Goal: Task Accomplishment & Management: Use online tool/utility

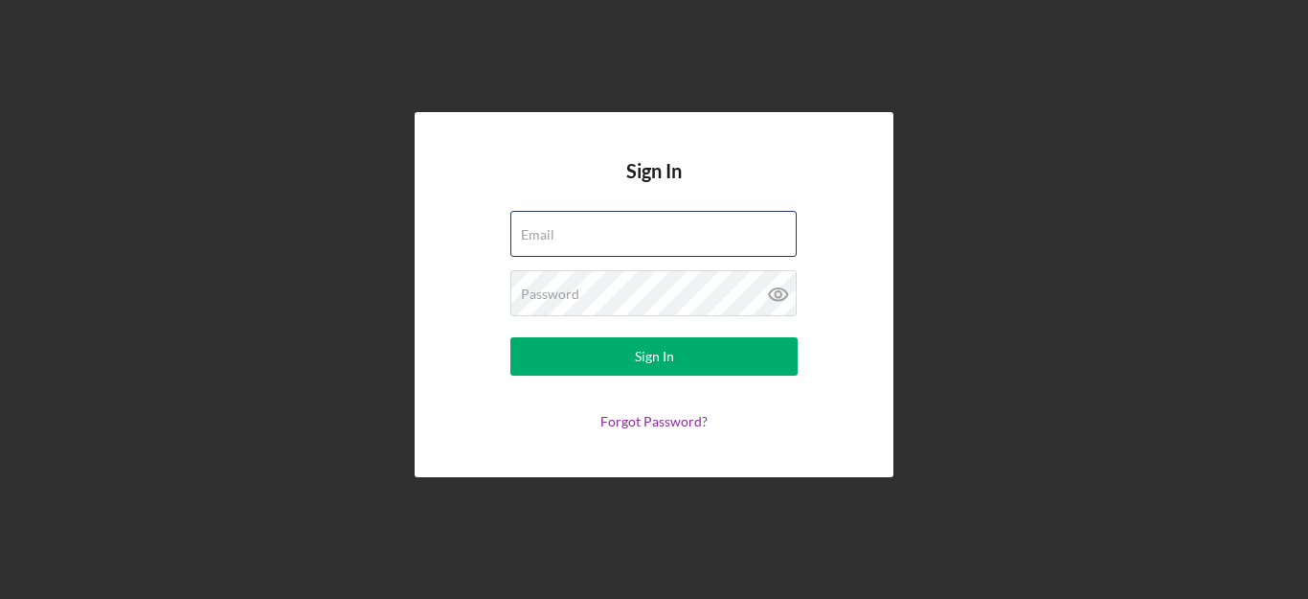
type input "[PERSON_NAME][EMAIL_ADDRESS][DOMAIN_NAME]"
click at [294, 102] on div "Sign In Email [PERSON_NAME][EMAIL_ADDRESS][DOMAIN_NAME] Password Sign In Forgot…" at bounding box center [654, 294] width 1289 height 589
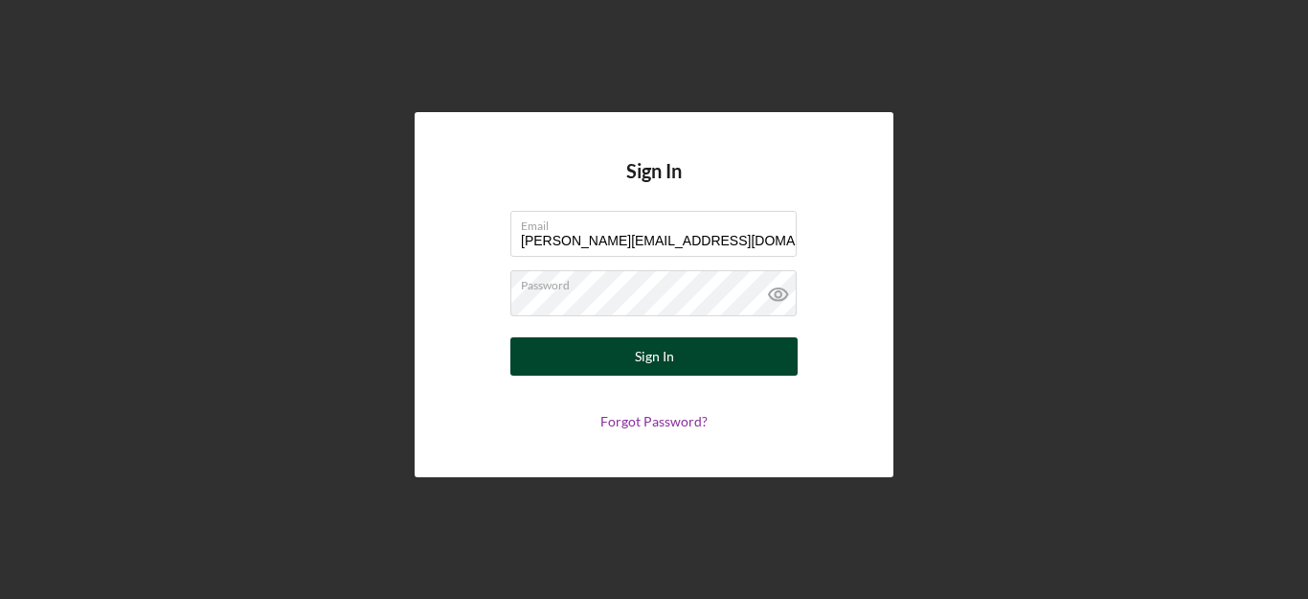
click at [634, 366] on button "Sign In" at bounding box center [653, 356] width 287 height 38
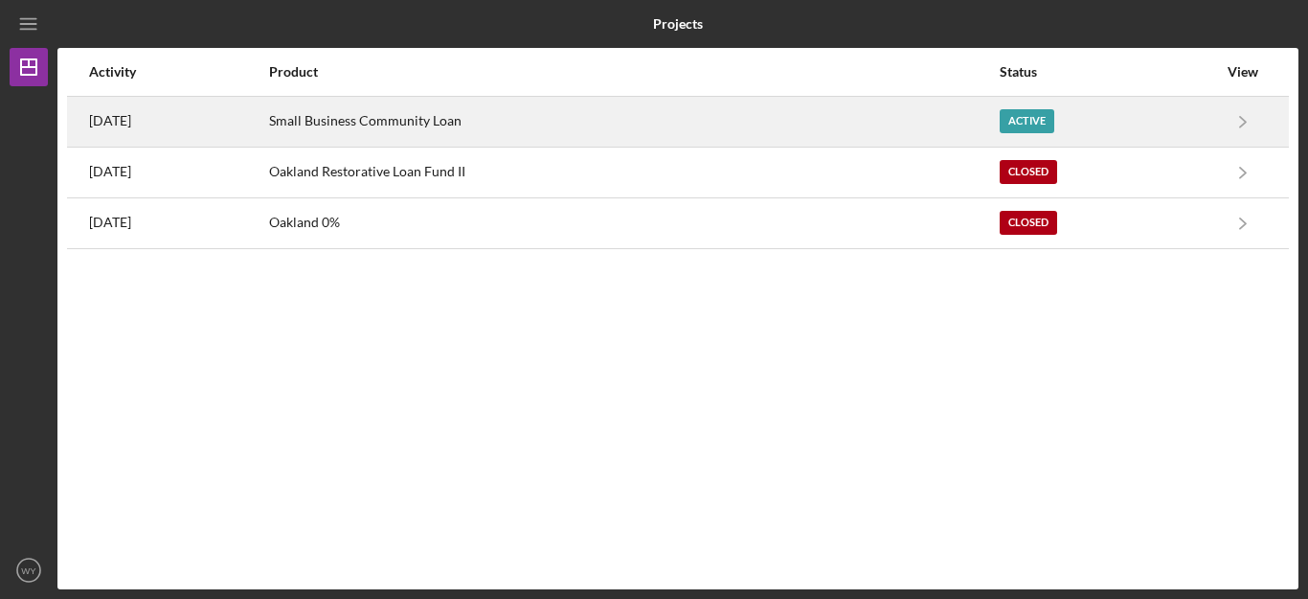
click at [1028, 133] on div "Active" at bounding box center [1108, 122] width 217 height 48
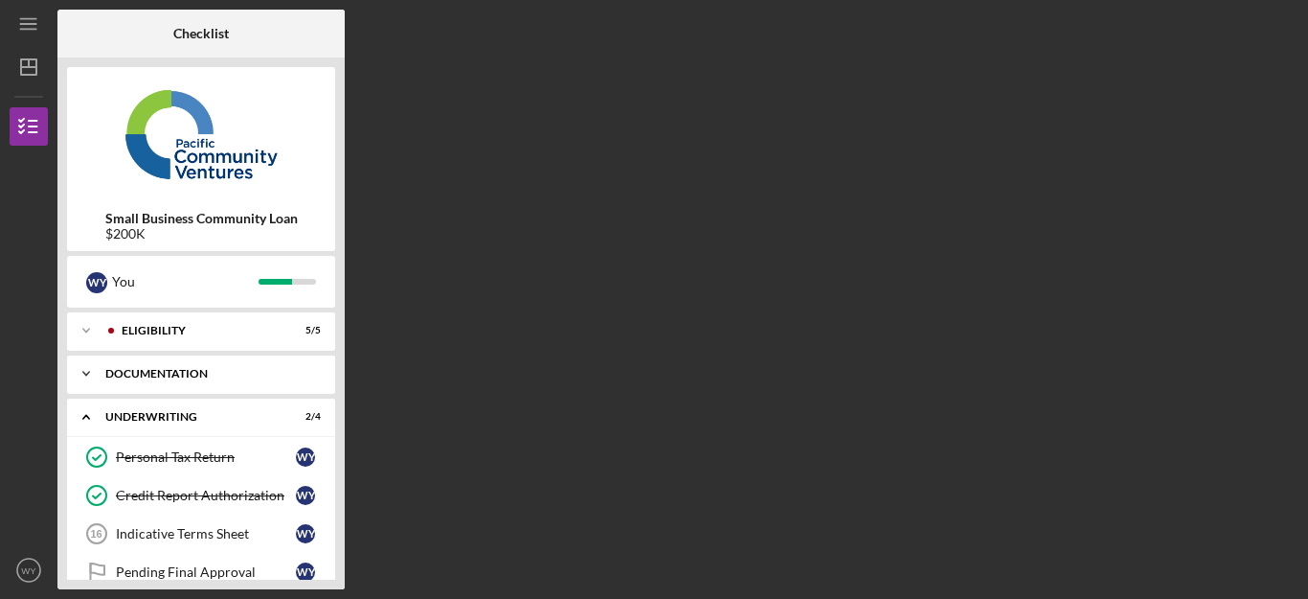
click at [166, 371] on div "Documentation" at bounding box center [208, 373] width 206 height 11
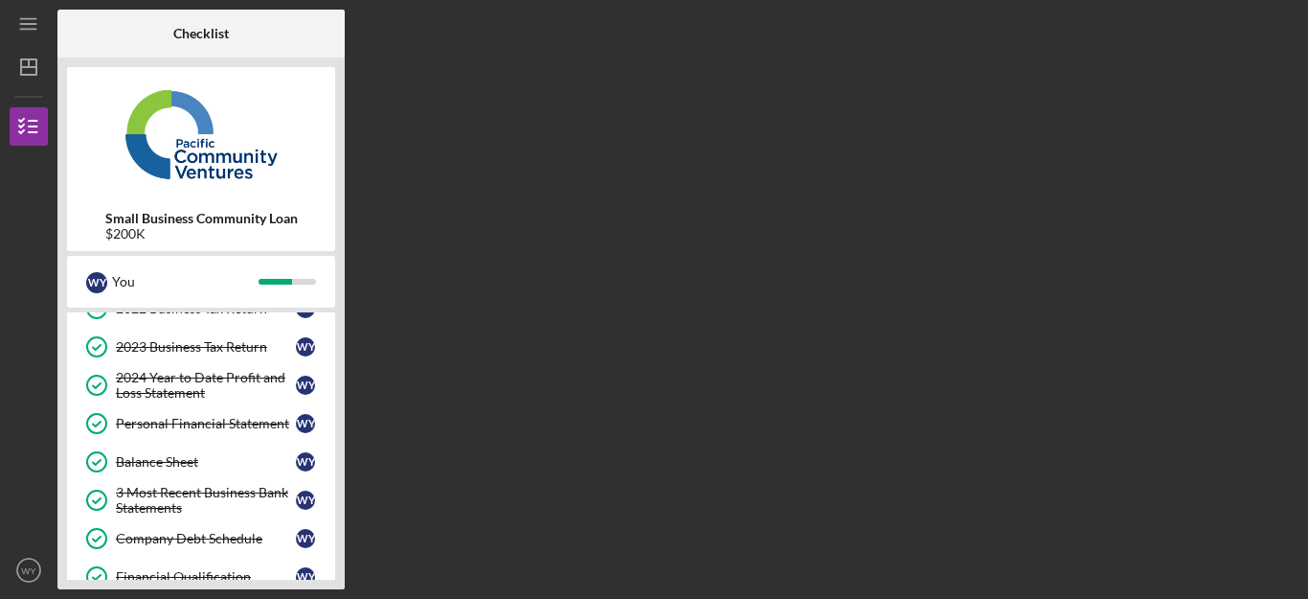
scroll to position [192, 0]
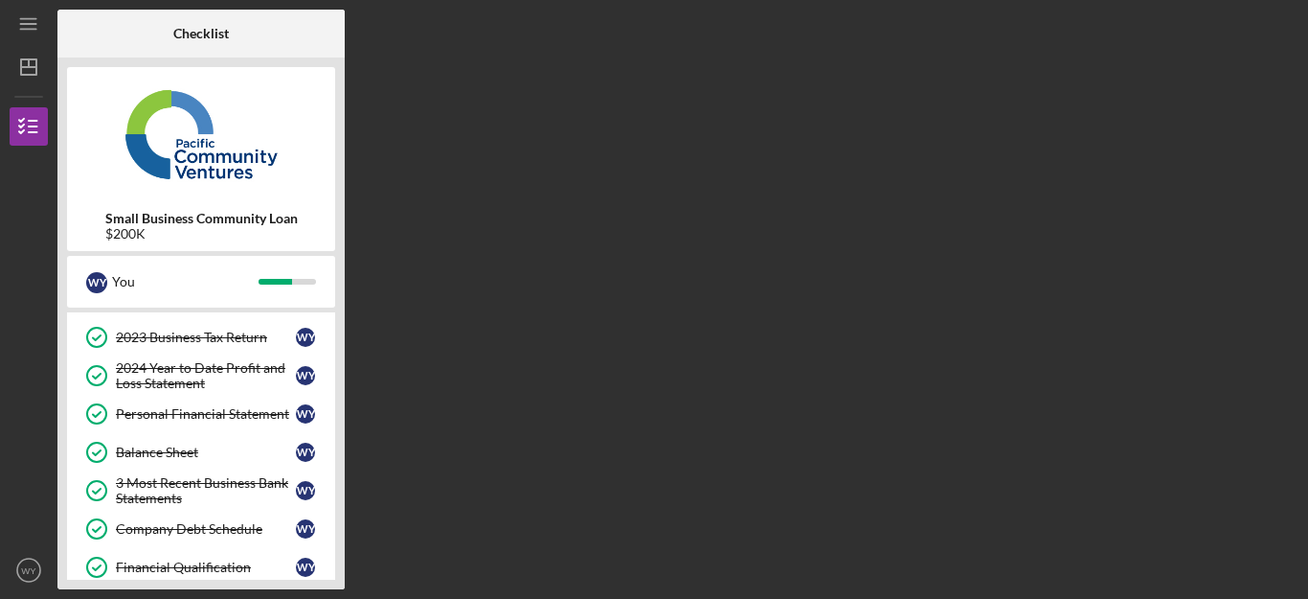
click at [166, 371] on div "2024 Year to Date Profit and Loss Statement" at bounding box center [206, 375] width 180 height 31
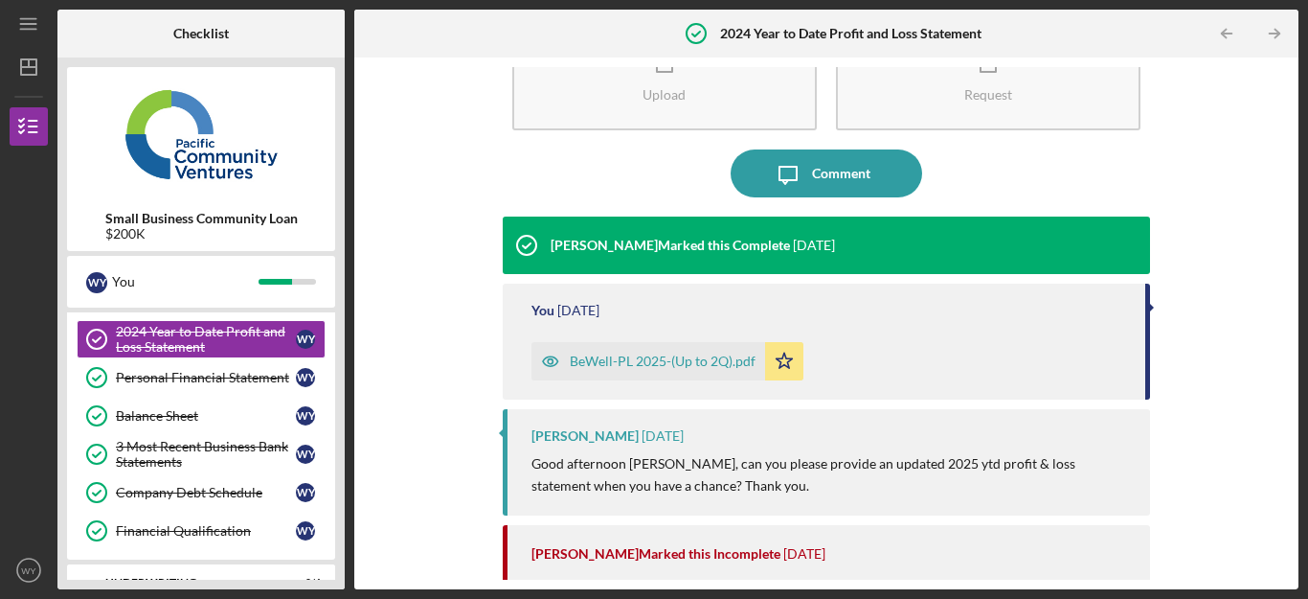
scroll to position [230, 0]
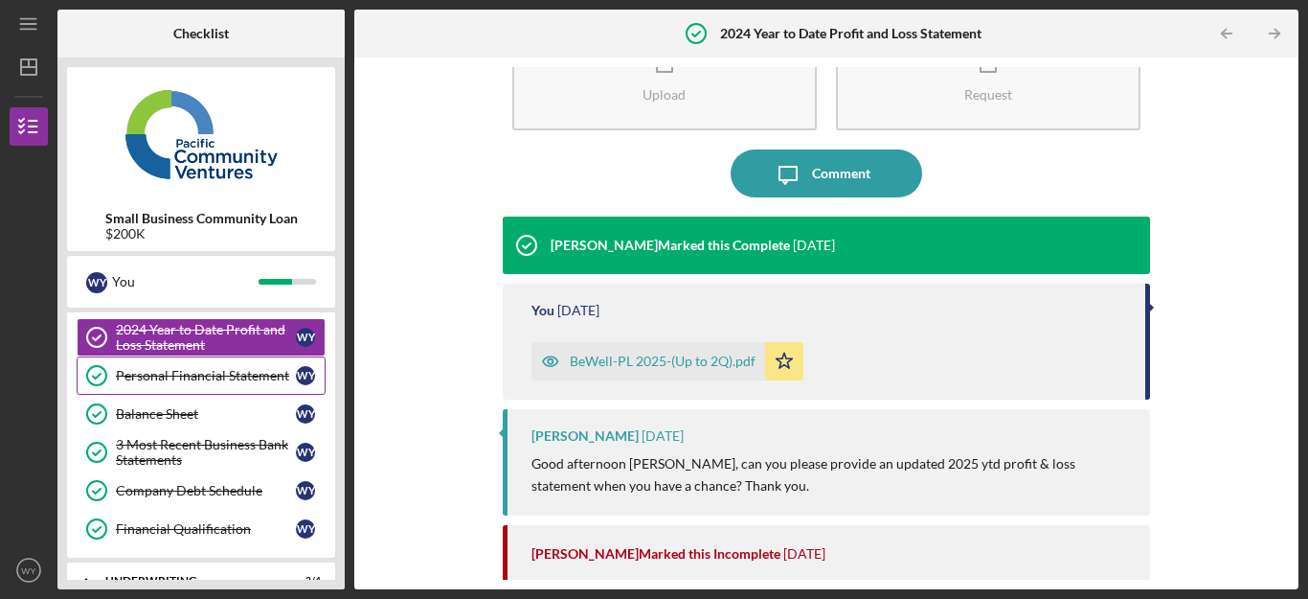
click at [252, 381] on div "Personal Financial Statement" at bounding box center [206, 375] width 180 height 15
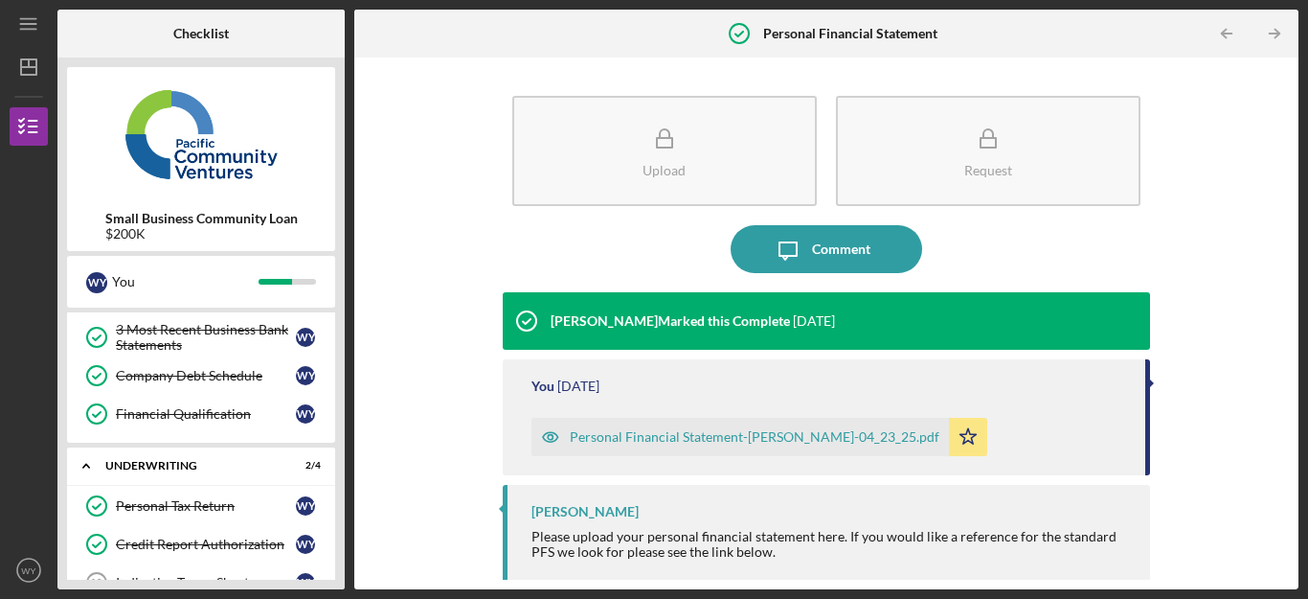
scroll to position [306, 0]
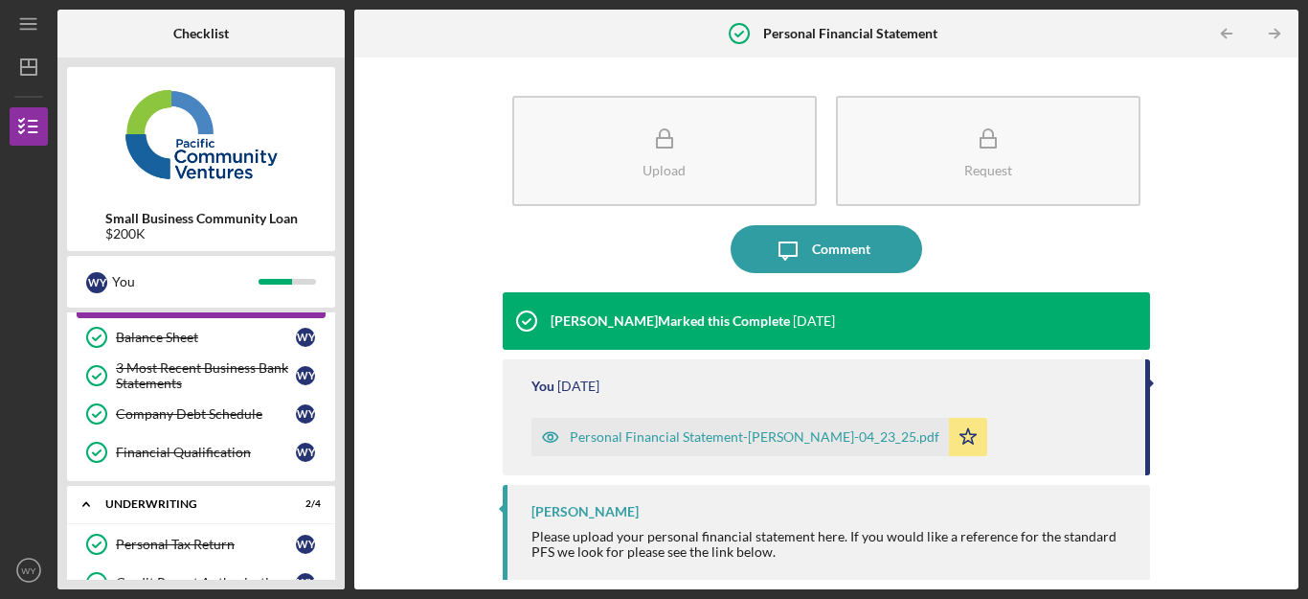
click at [252, 381] on div "3 Most Recent Business Bank Statements" at bounding box center [206, 375] width 180 height 31
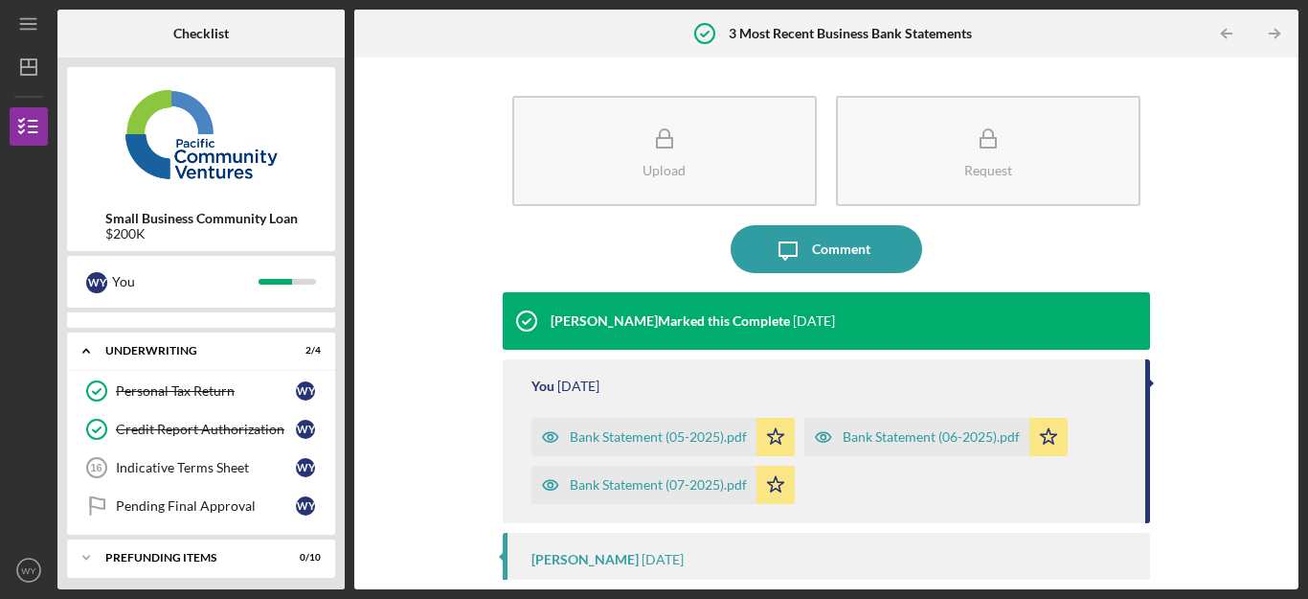
scroll to position [467, 0]
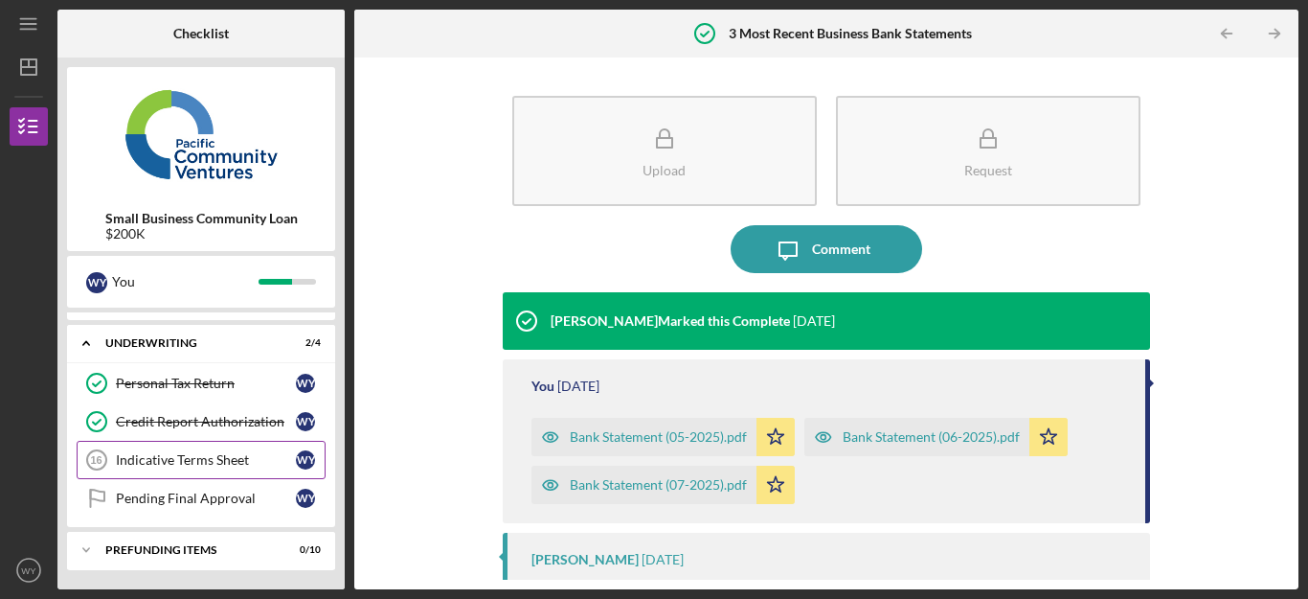
click at [216, 458] on div "Indicative Terms Sheet" at bounding box center [206, 459] width 180 height 15
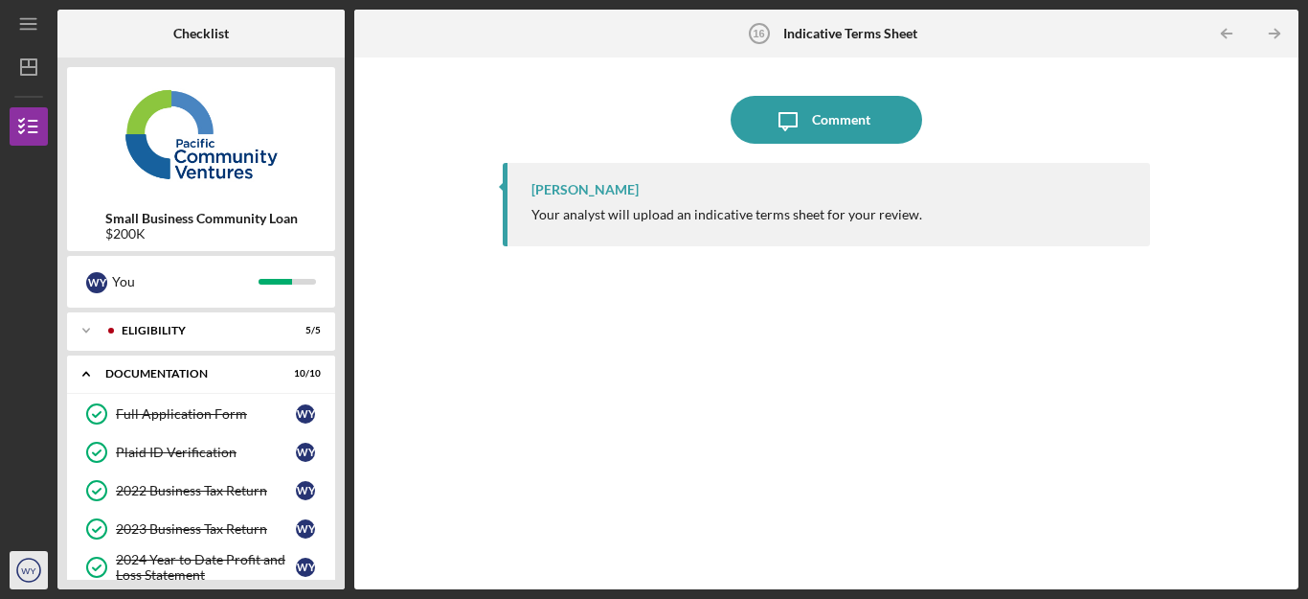
click at [18, 567] on circle "button" at bounding box center [28, 569] width 23 height 23
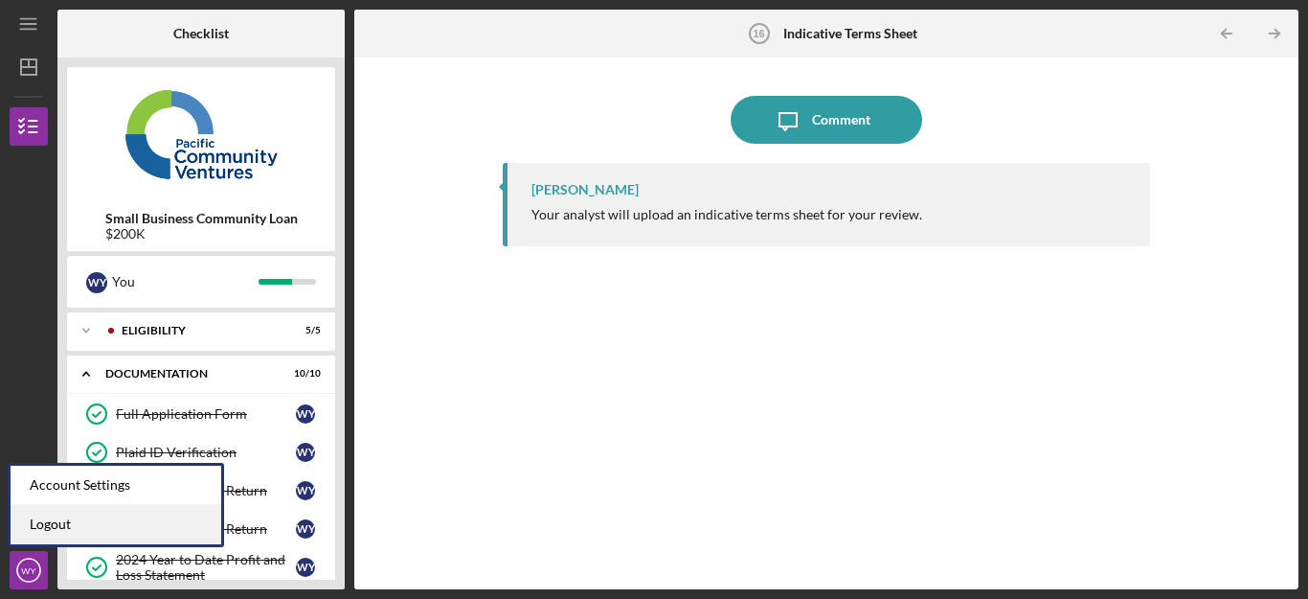
click at [45, 522] on link "Logout" at bounding box center [116, 524] width 211 height 39
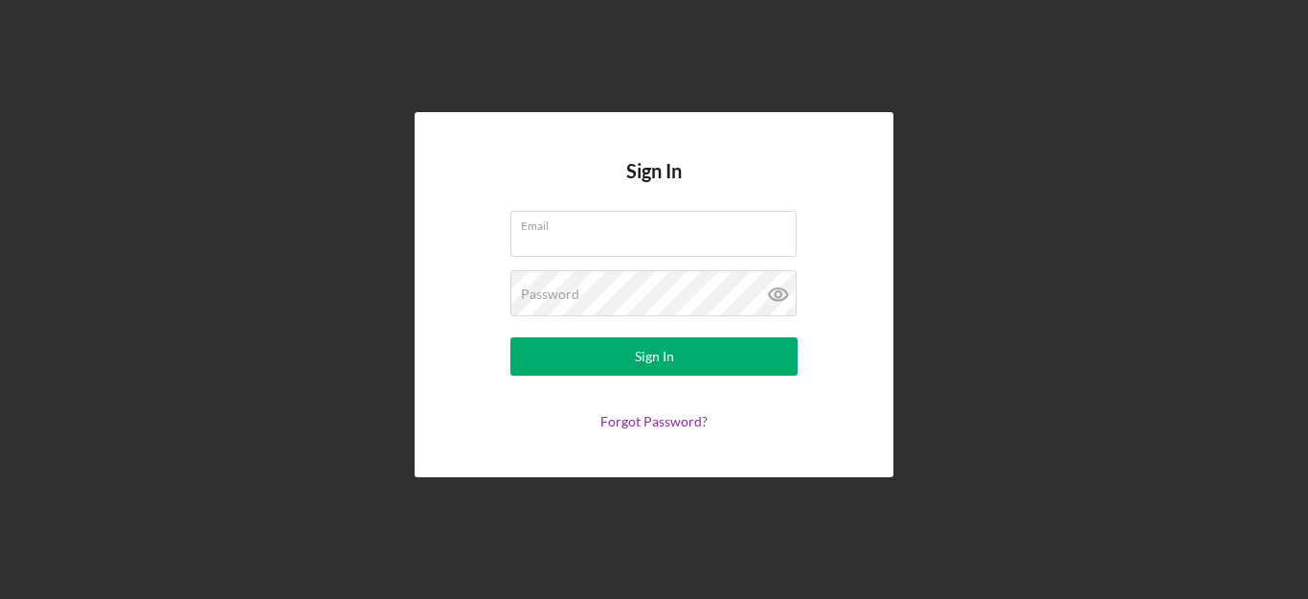
type input "[PERSON_NAME][EMAIL_ADDRESS][DOMAIN_NAME]"
